Goal: Information Seeking & Learning: Check status

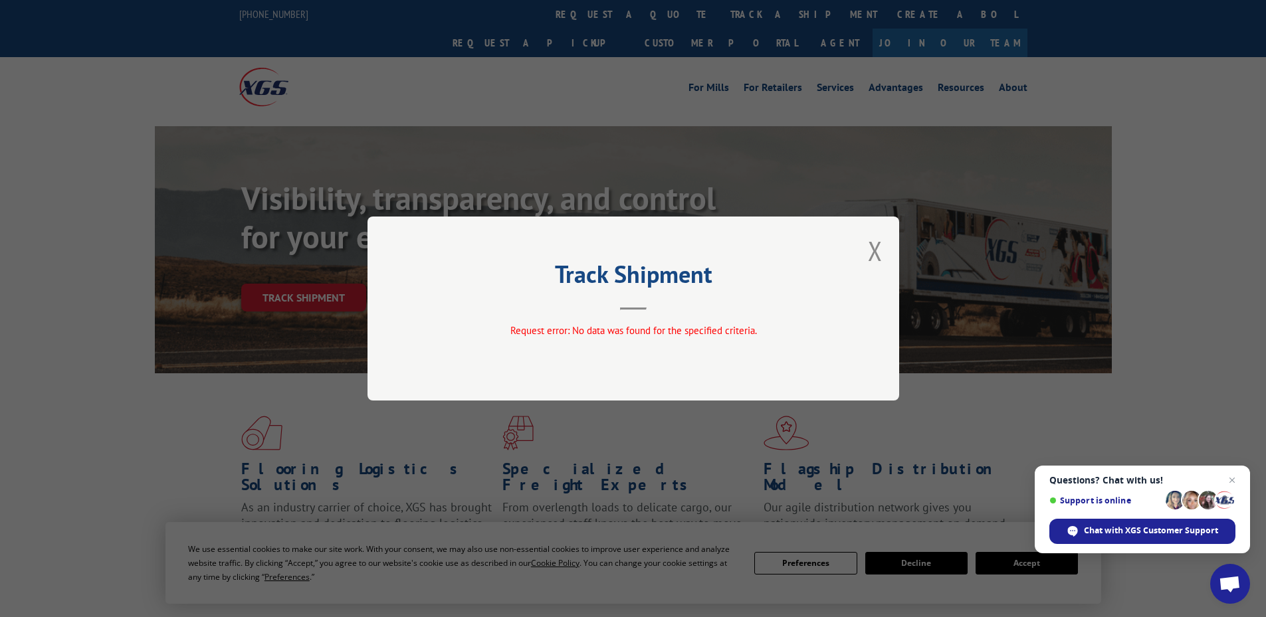
click at [884, 246] on div "Track Shipment Request error: No data was found for the specified criteria." at bounding box center [633, 309] width 532 height 184
click at [880, 245] on button "Close modal" at bounding box center [875, 250] width 15 height 35
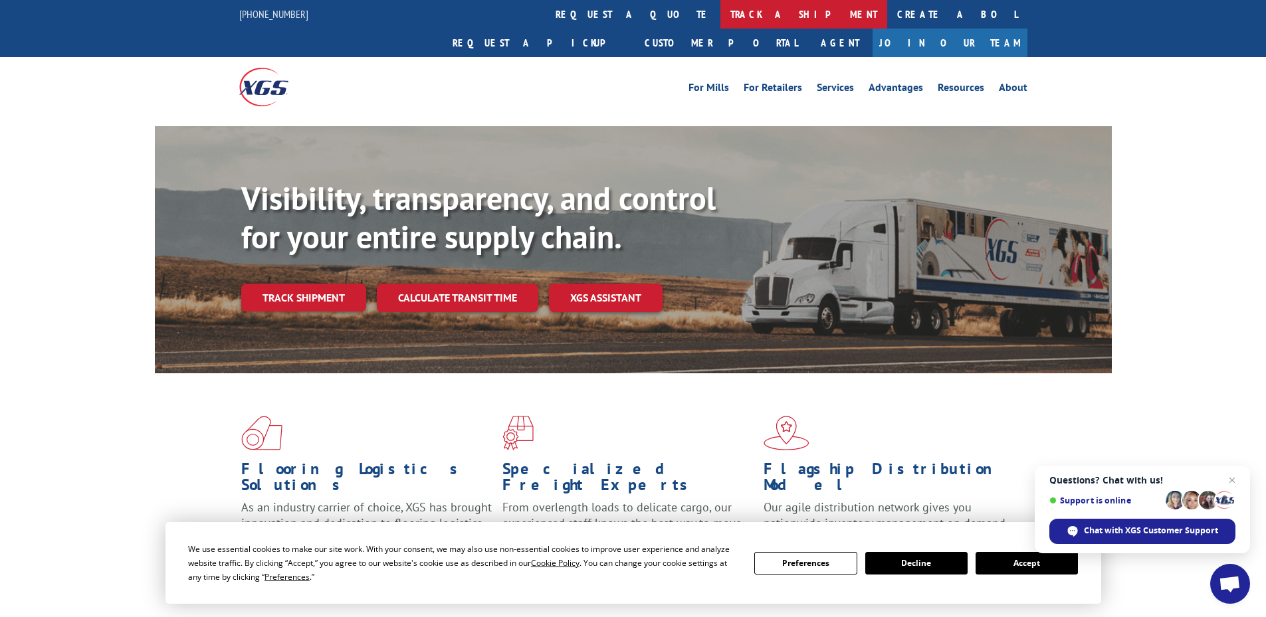
click at [720, 15] on link "track a shipment" at bounding box center [803, 14] width 167 height 29
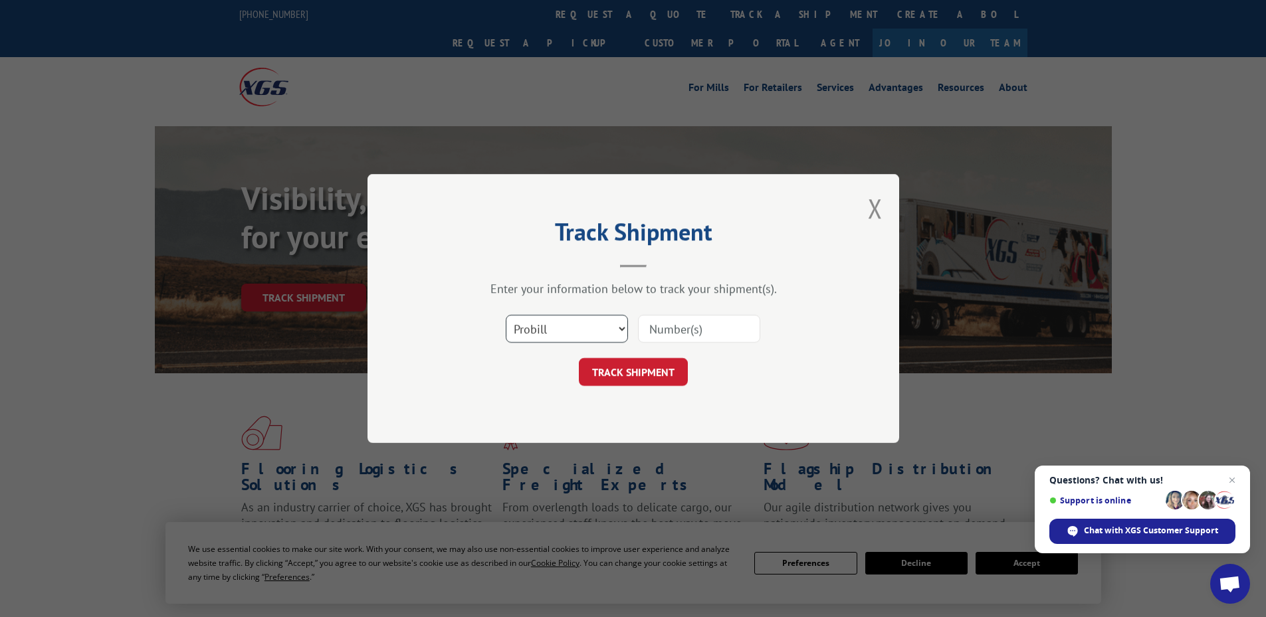
click at [552, 334] on select "Select category... Probill BOL PO" at bounding box center [567, 329] width 122 height 28
select select "po"
click at [506, 315] on select "Select category... Probill BOL PO" at bounding box center [567, 329] width 122 height 28
paste input "14511675"
type input "14511675"
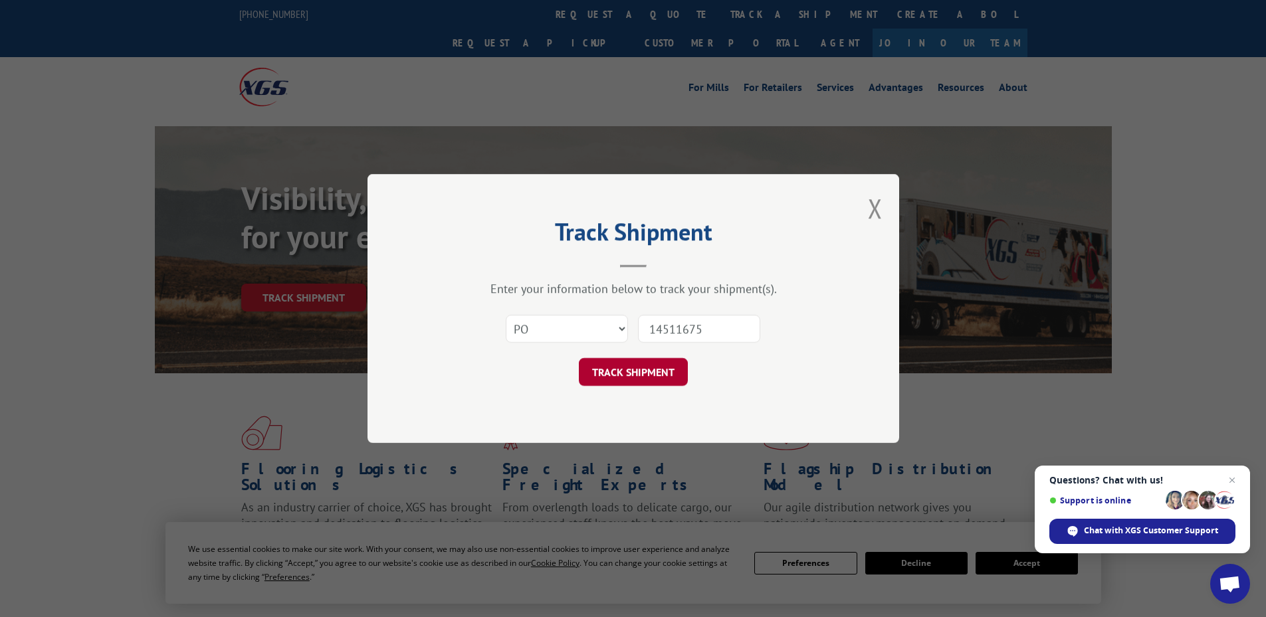
click at [630, 367] on button "TRACK SHIPMENT" at bounding box center [633, 372] width 109 height 28
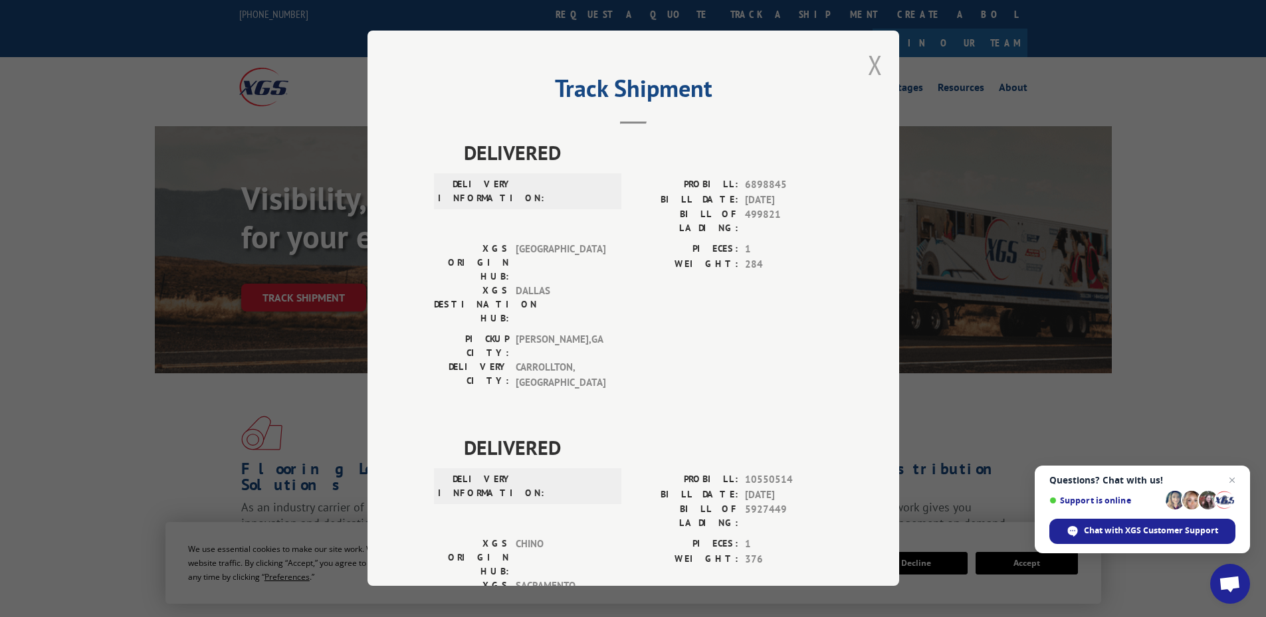
click at [868, 67] on button "Close modal" at bounding box center [875, 64] width 15 height 35
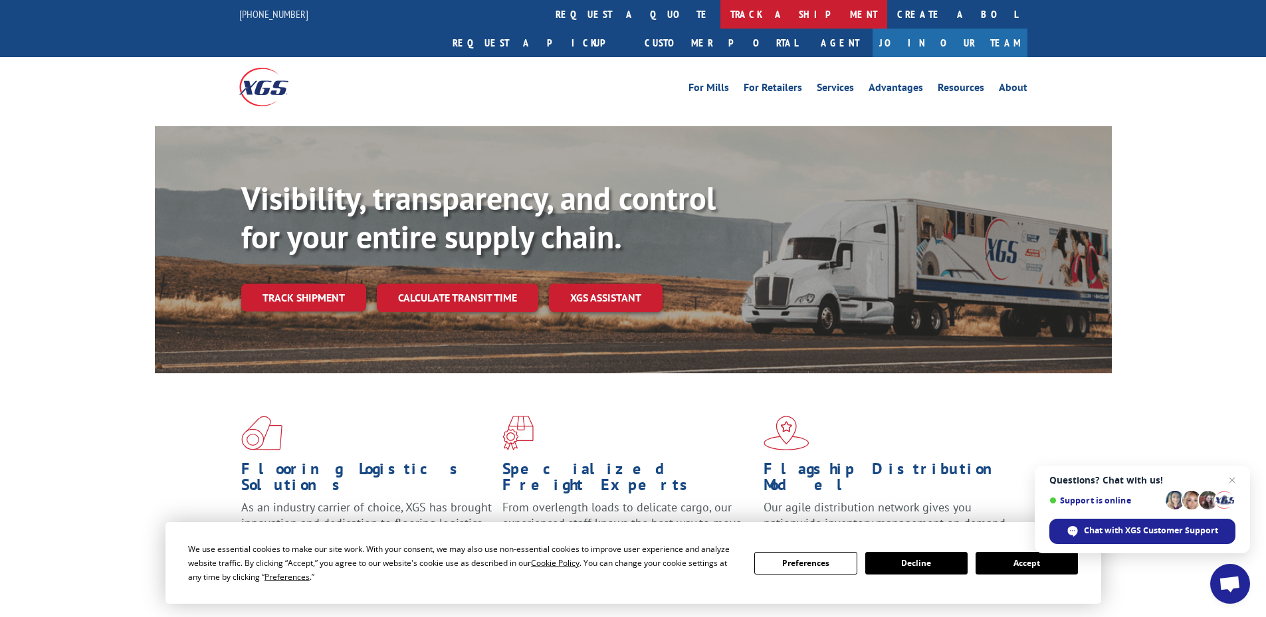
click at [720, 11] on link "track a shipment" at bounding box center [803, 14] width 167 height 29
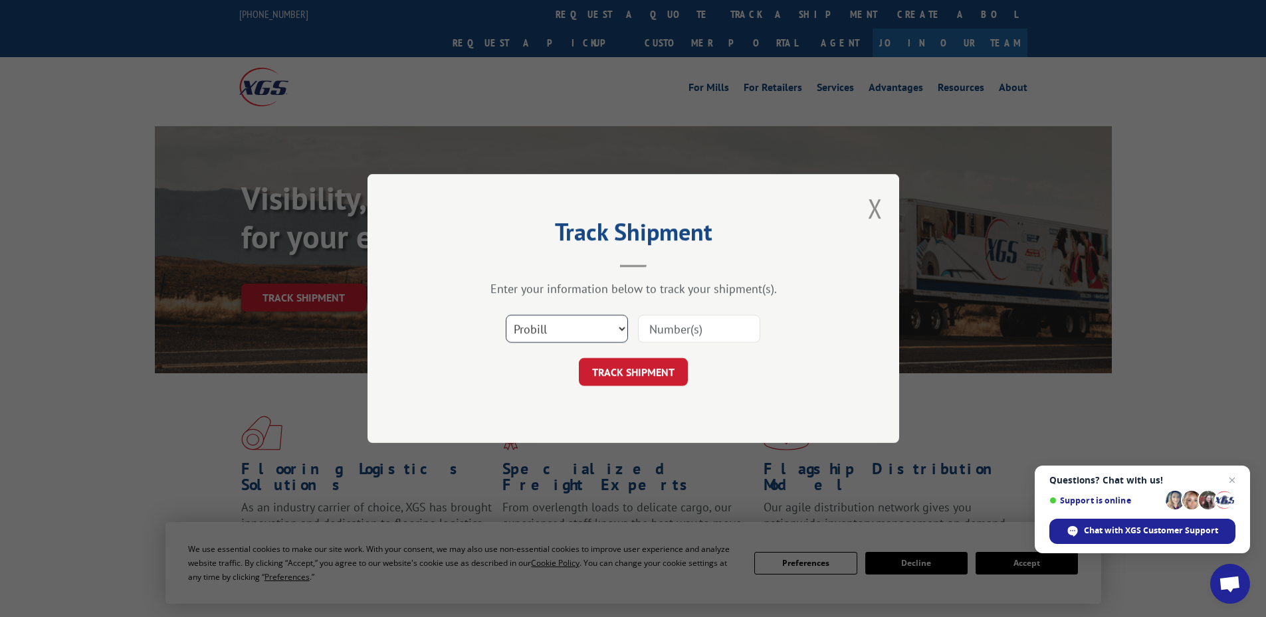
click at [552, 326] on select "Select category... Probill BOL PO" at bounding box center [567, 329] width 122 height 28
select select "po"
click at [506, 315] on select "Select category... Probill BOL PO" at bounding box center [567, 329] width 122 height 28
paste input "27524346"
type input "27524346"
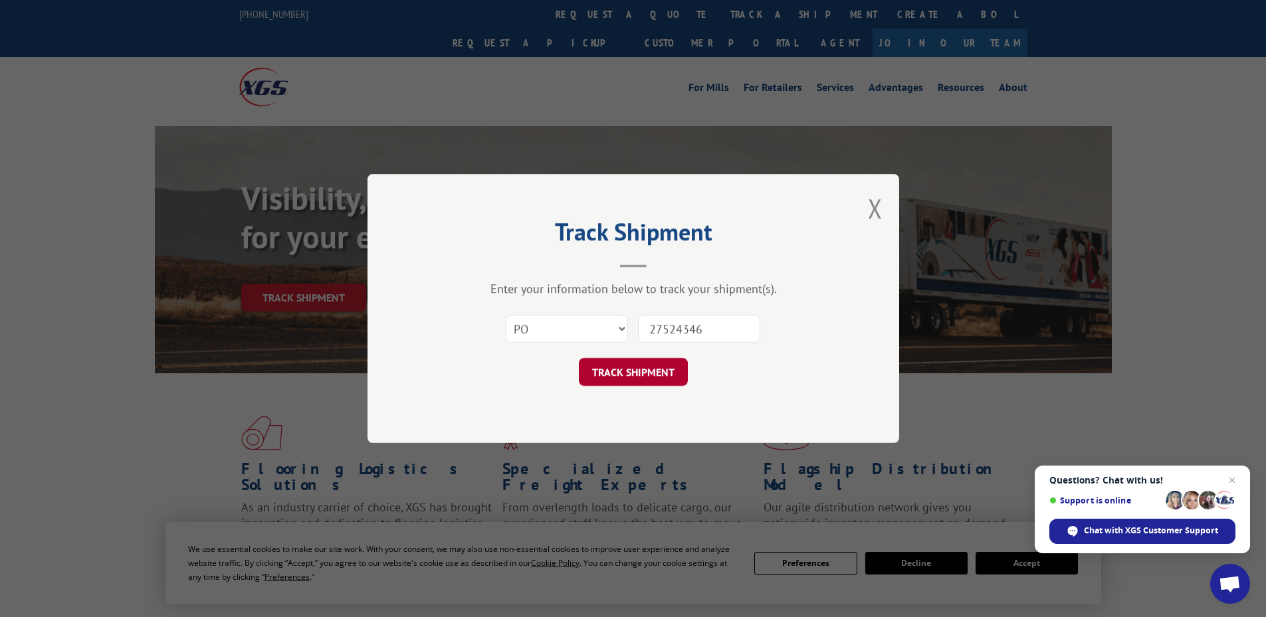
click at [657, 362] on button "TRACK SHIPMENT" at bounding box center [633, 372] width 109 height 28
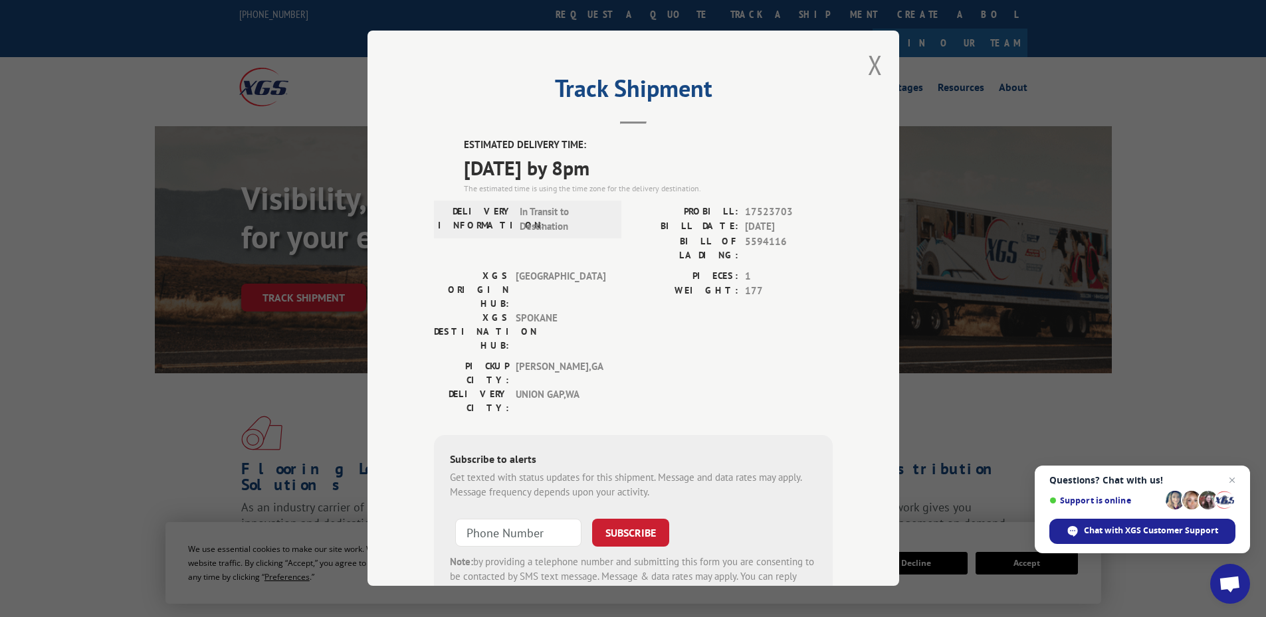
scroll to position [43, 0]
